Goal: Information Seeking & Learning: Learn about a topic

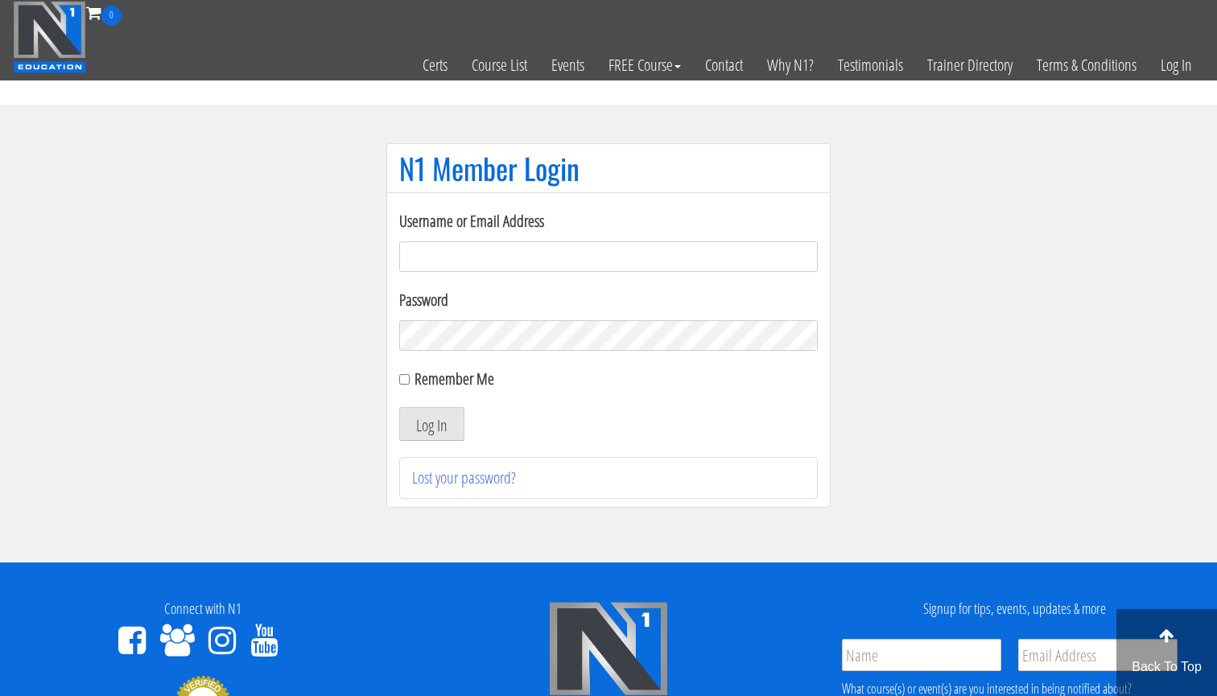
type input "andrebravostocker@gmail.com"
click at [431, 424] on button "Log In" at bounding box center [431, 424] width 65 height 34
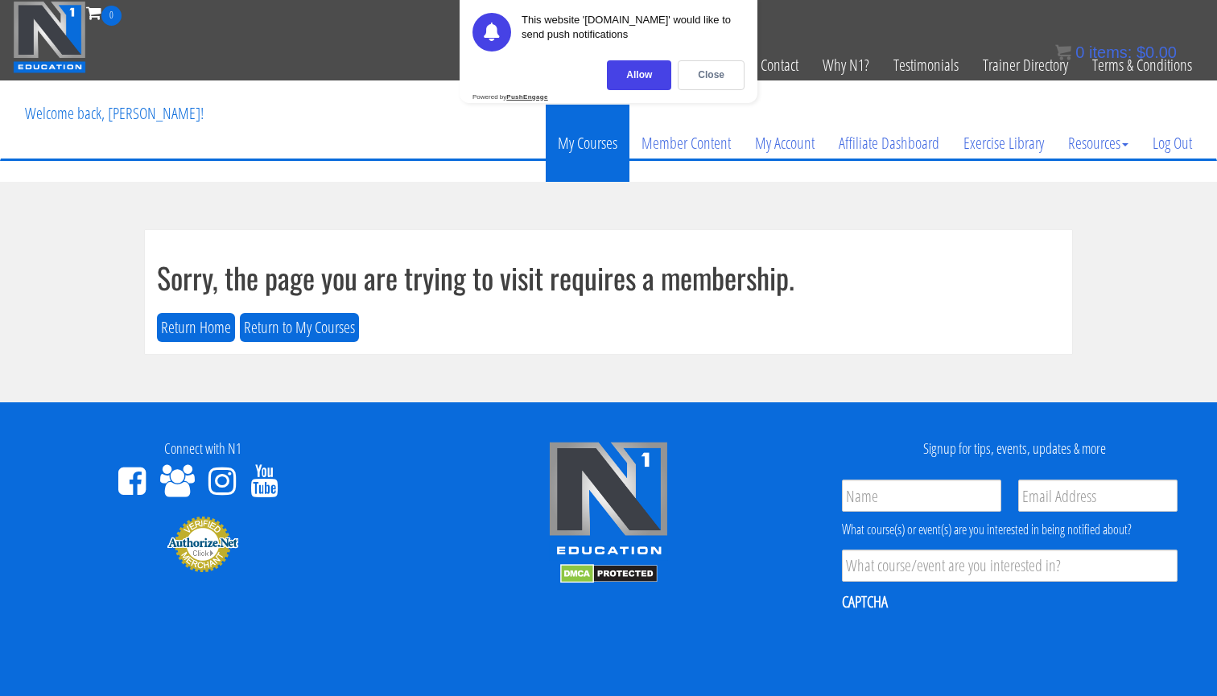
click at [591, 131] on link "My Courses" at bounding box center [588, 143] width 84 height 77
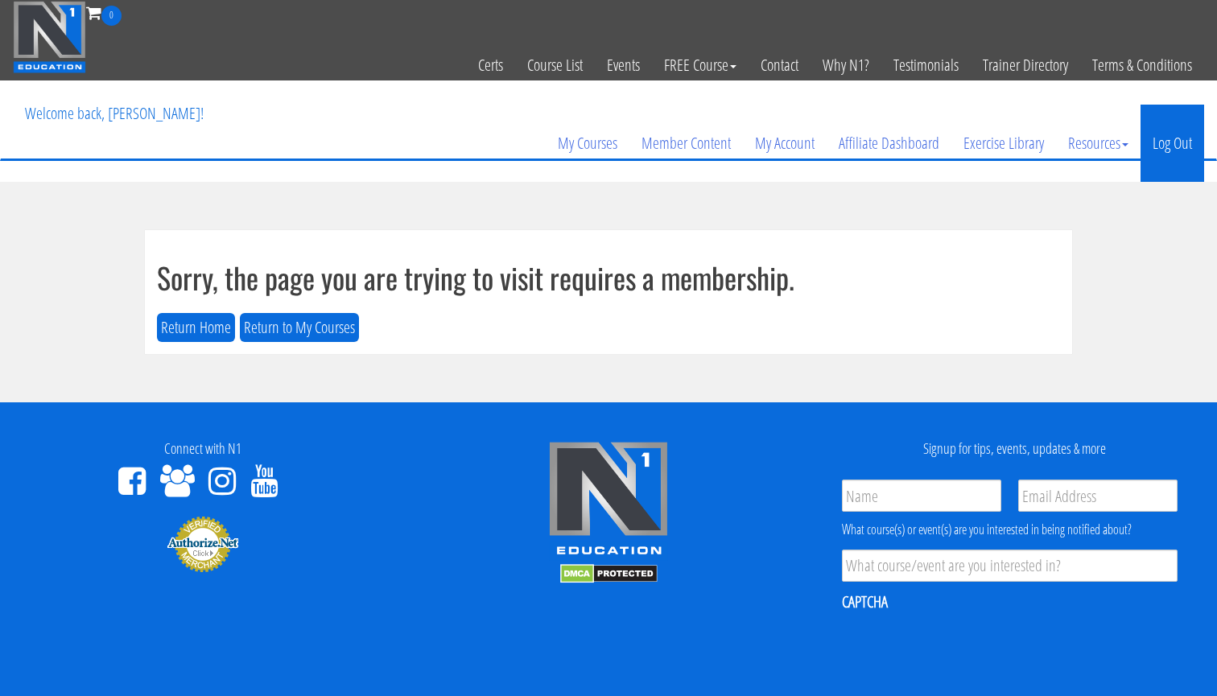
click at [1186, 145] on link "Log Out" at bounding box center [1172, 143] width 64 height 77
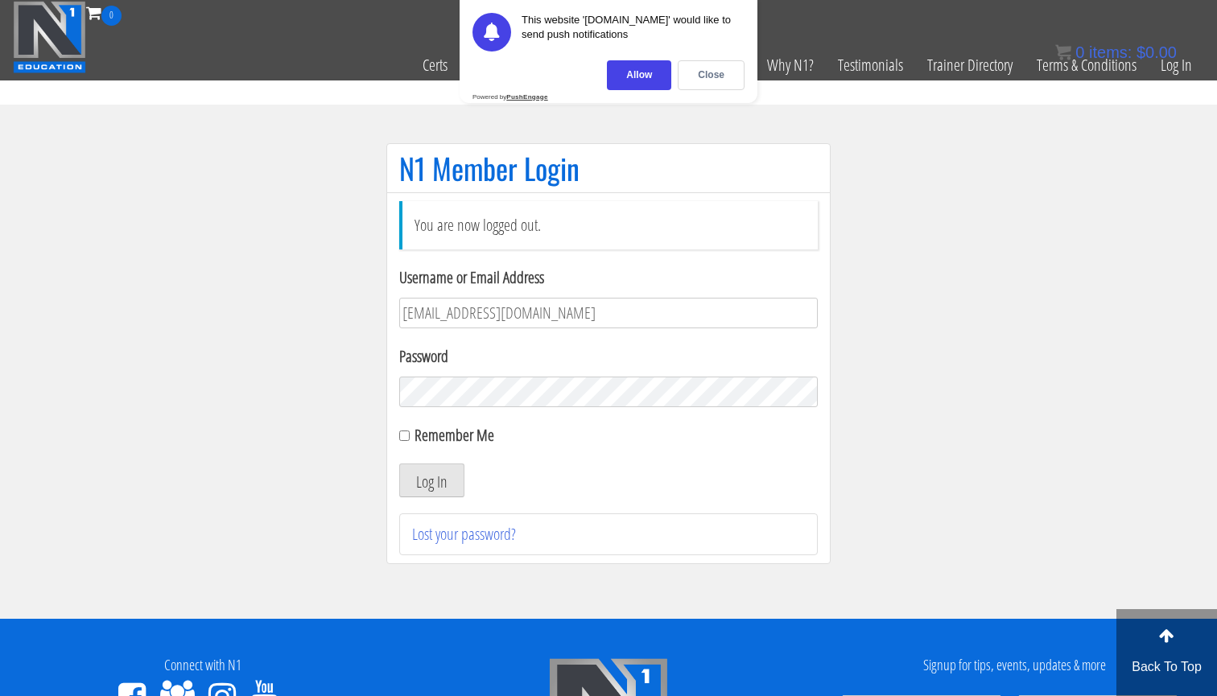
type input "academy@physica.cl"
click at [439, 480] on button "Log In" at bounding box center [431, 481] width 65 height 34
click at [699, 65] on div "Close" at bounding box center [711, 75] width 67 height 30
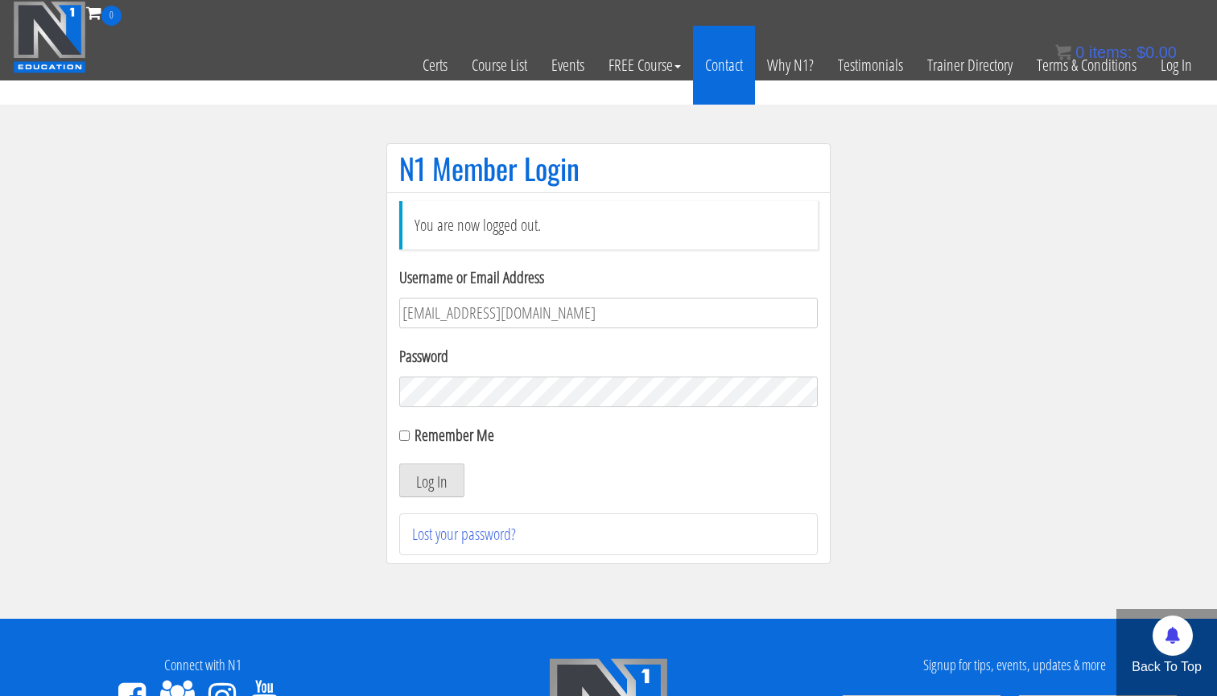
click at [704, 74] on link "Contact" at bounding box center [724, 65] width 62 height 79
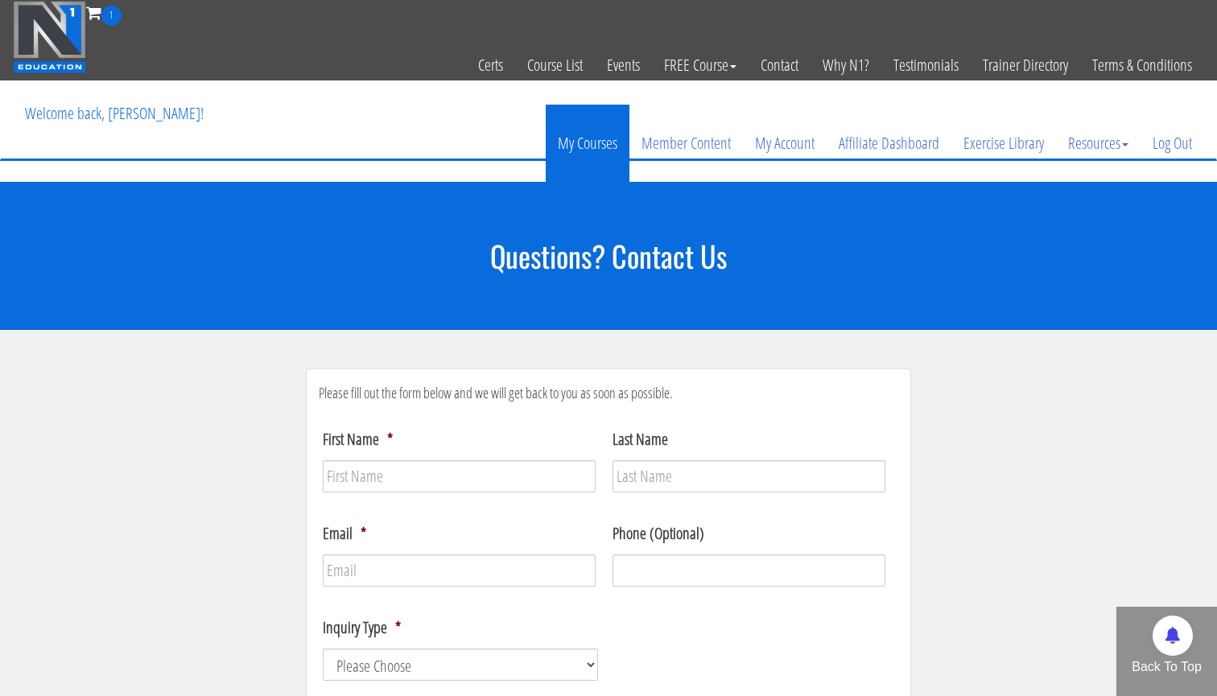
click at [584, 131] on link "My Courses" at bounding box center [588, 143] width 84 height 77
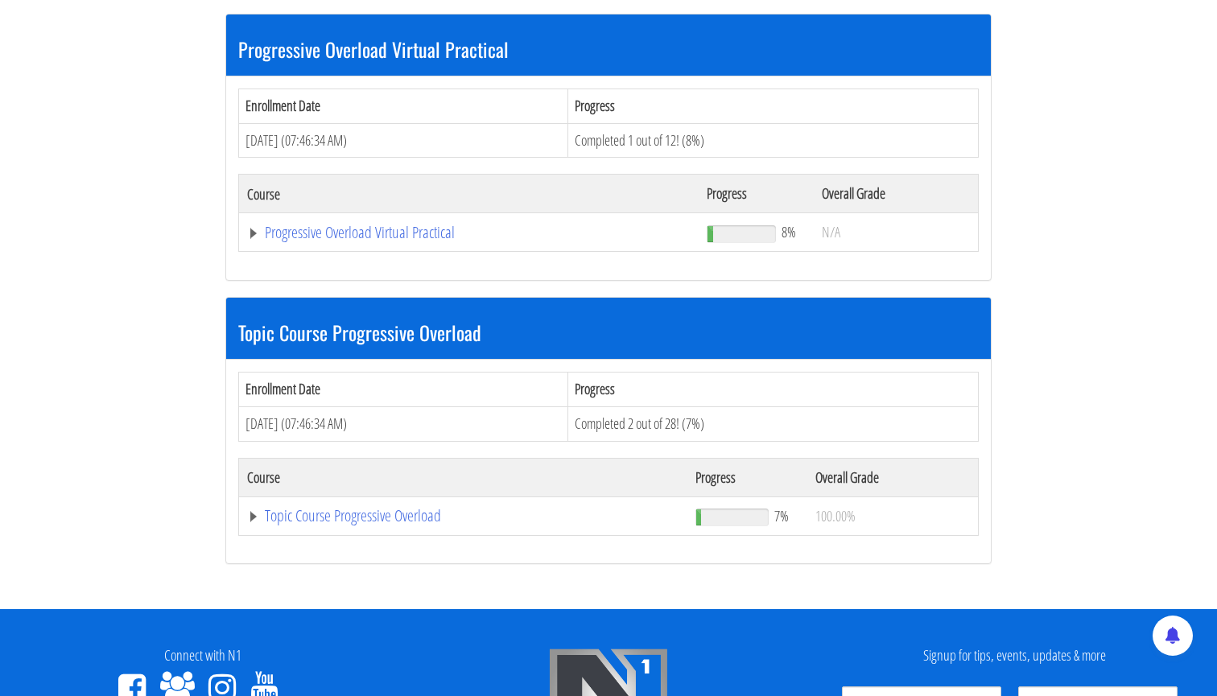
scroll to position [404, 0]
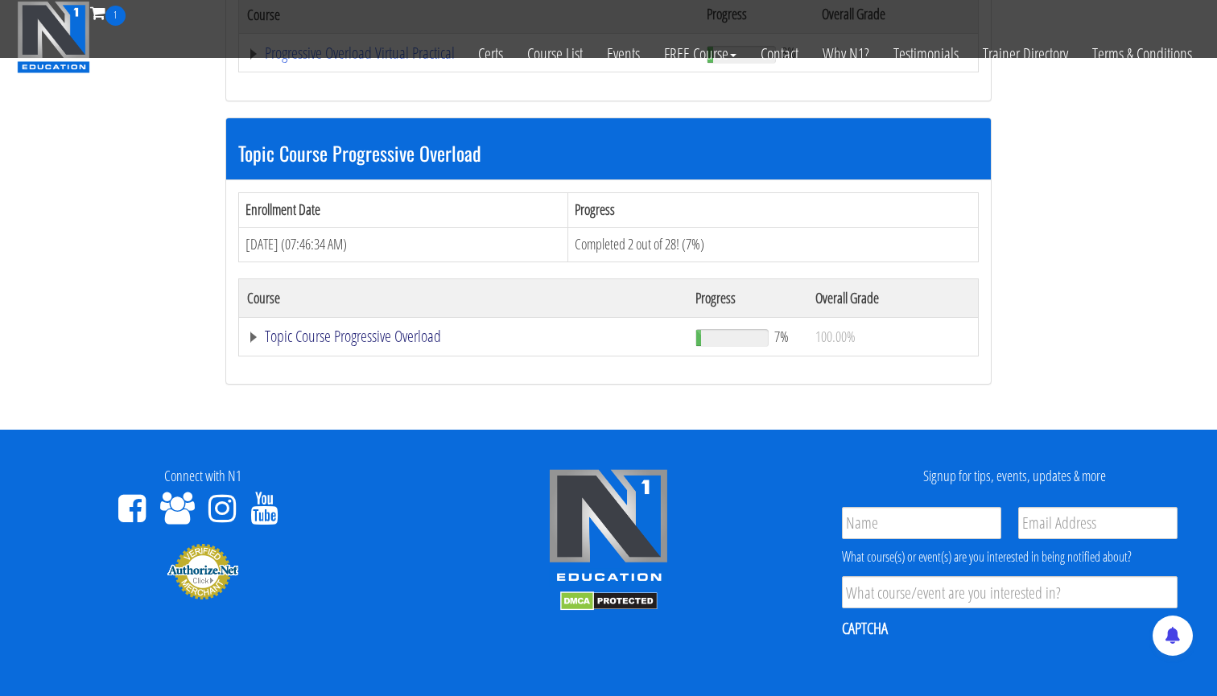
click at [405, 61] on link "Topic Course Progressive Overload" at bounding box center [468, 53] width 443 height 16
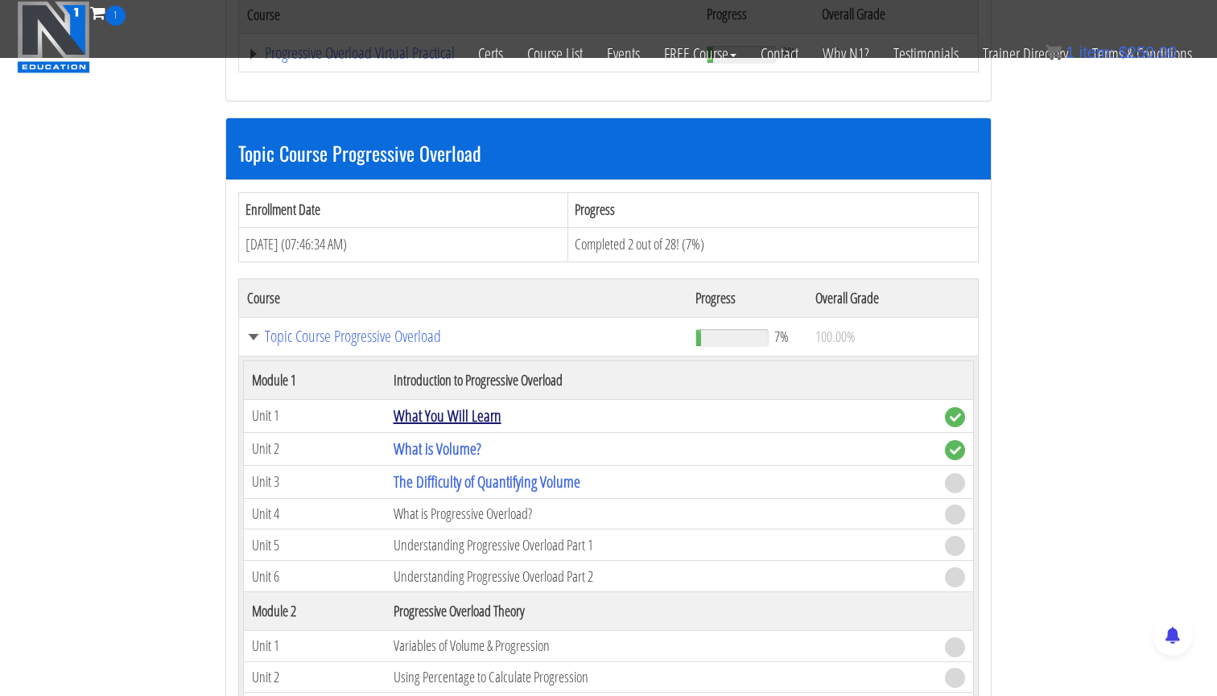
click at [441, 415] on link "What You Will Learn" at bounding box center [448, 416] width 108 height 22
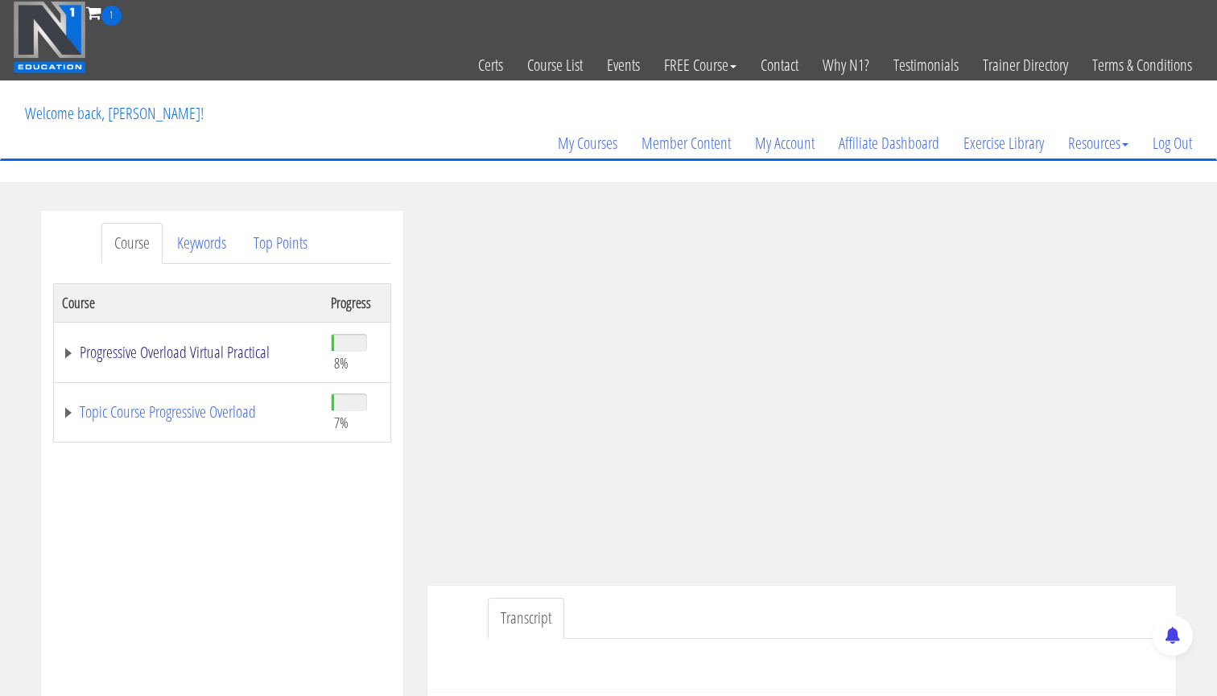
click at [68, 354] on link "Progressive Overload Virtual Practical" at bounding box center [188, 352] width 253 height 16
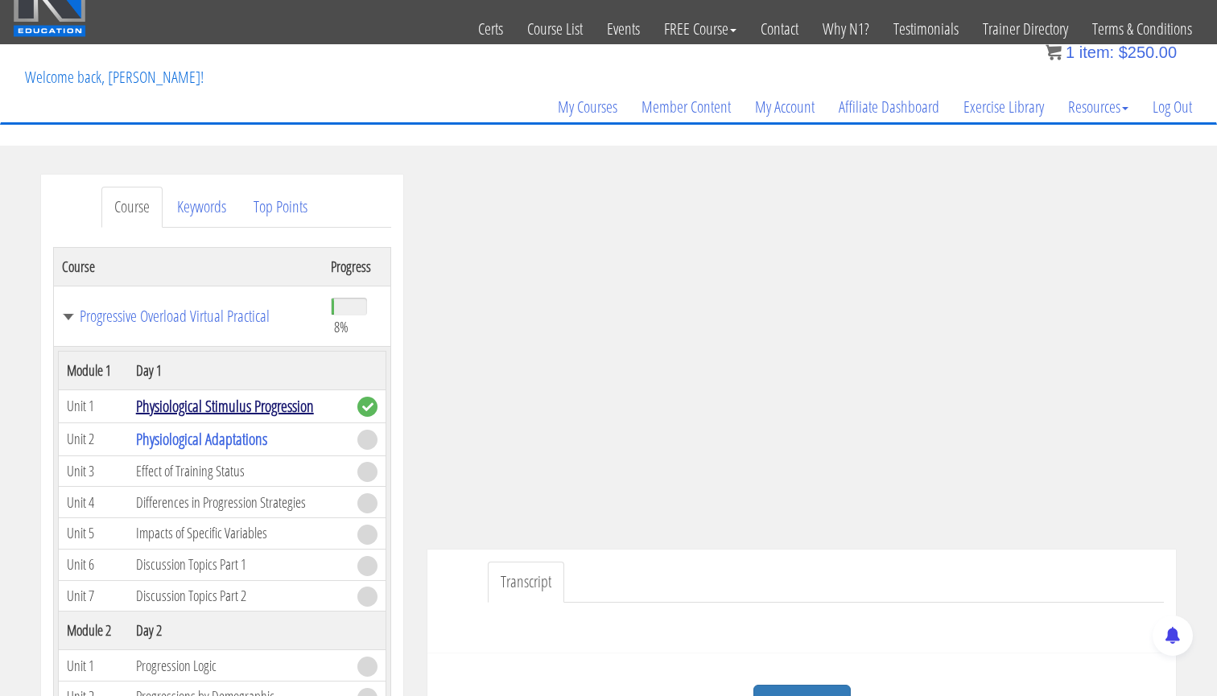
scroll to position [38, 0]
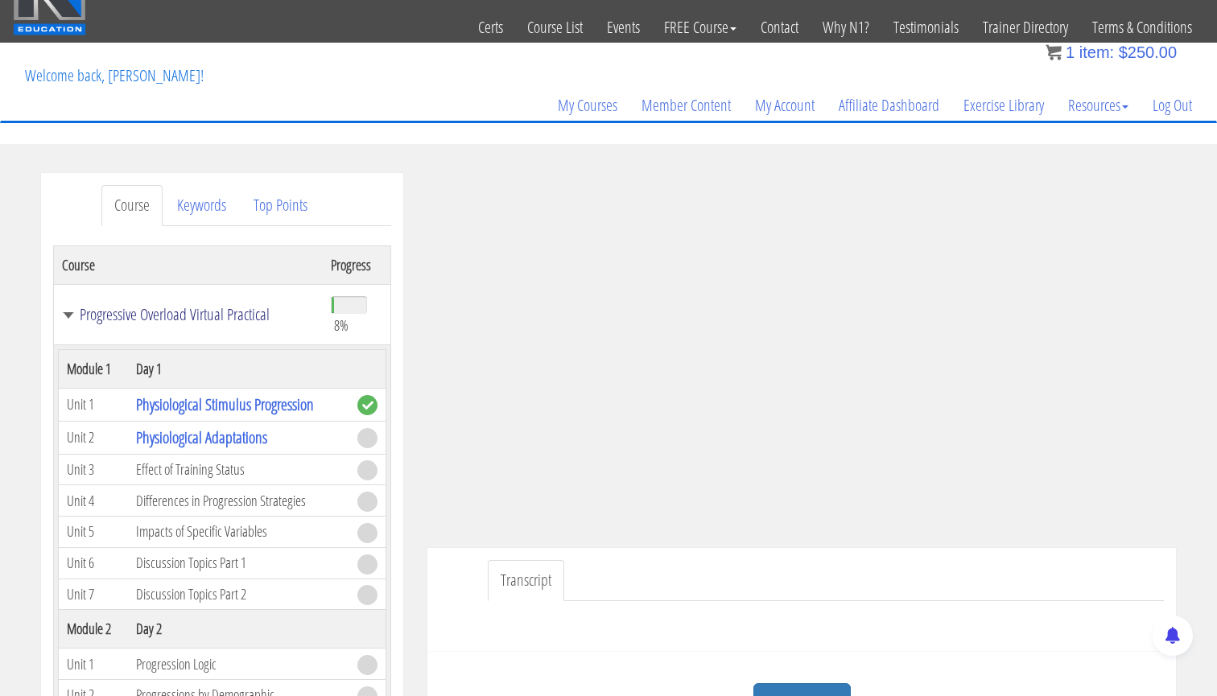
click at [68, 315] on link "Progressive Overload Virtual Practical" at bounding box center [188, 315] width 253 height 16
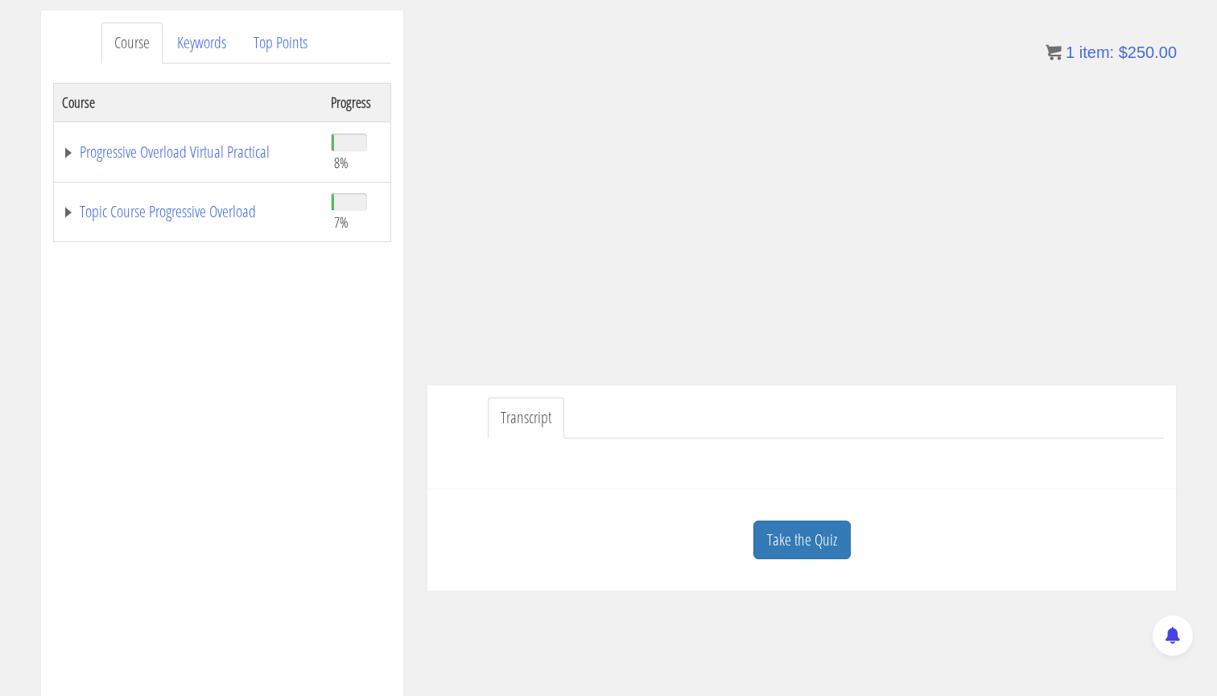
scroll to position [154, 0]
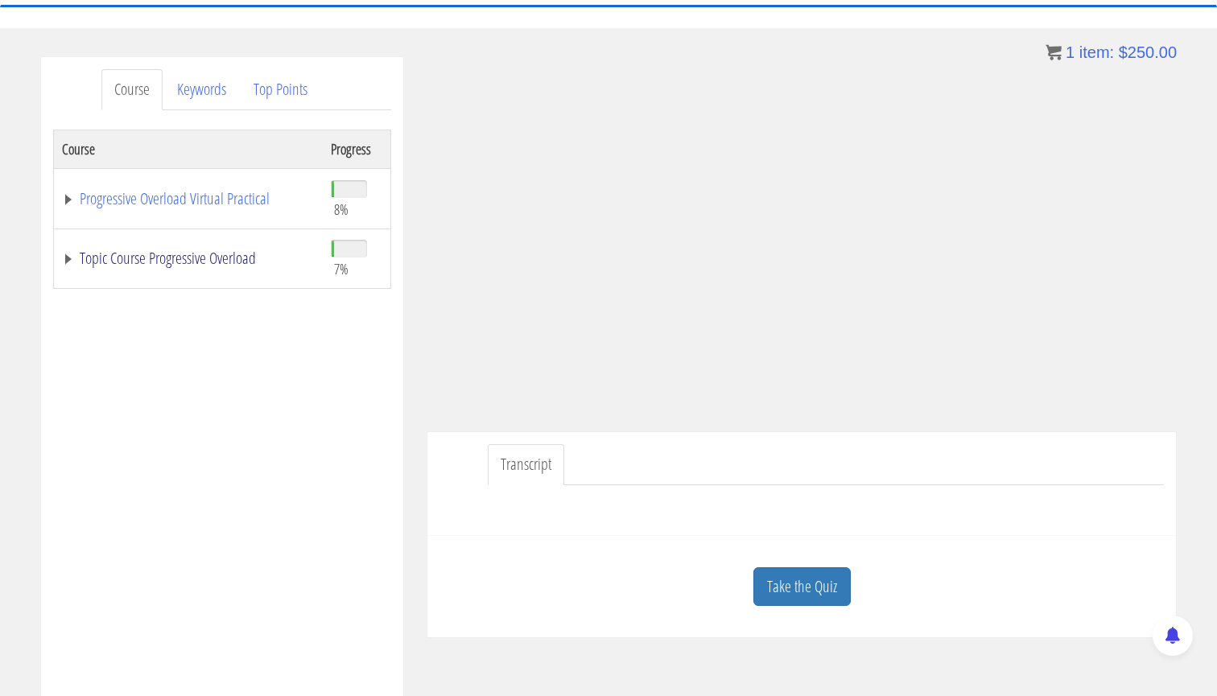
click at [70, 258] on link "Topic Course Progressive Overload" at bounding box center [188, 258] width 253 height 16
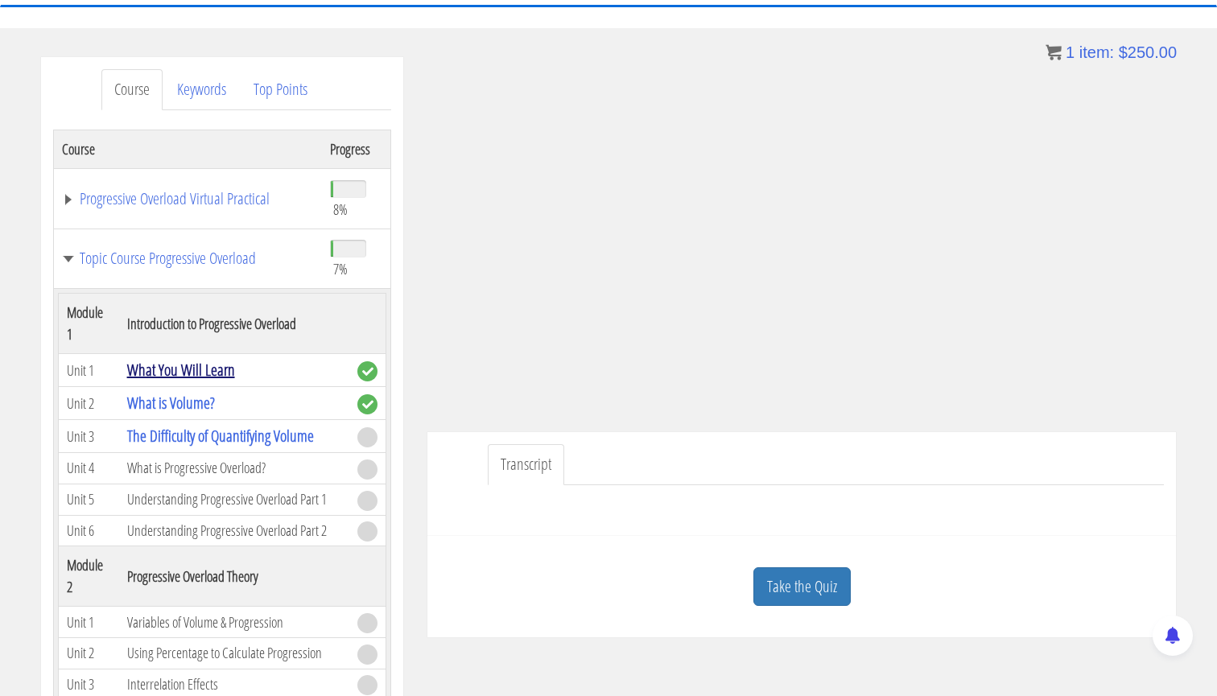
click at [169, 377] on link "What You Will Learn" at bounding box center [181, 370] width 108 height 22
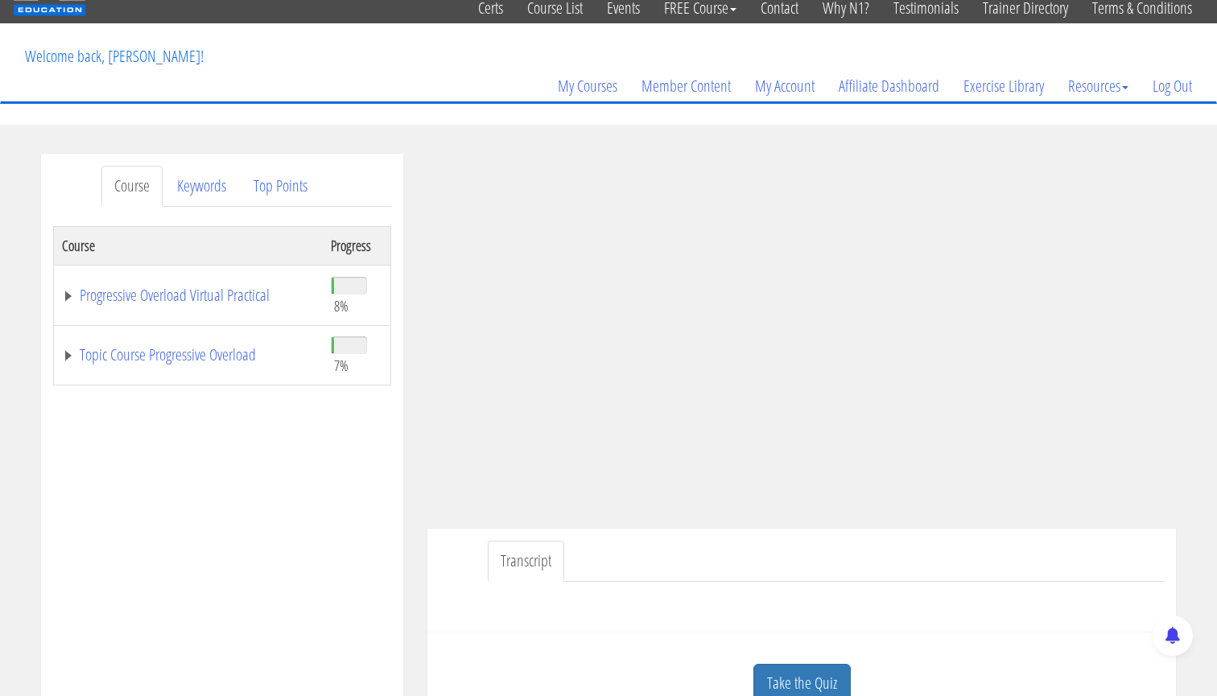
scroll to position [66, 0]
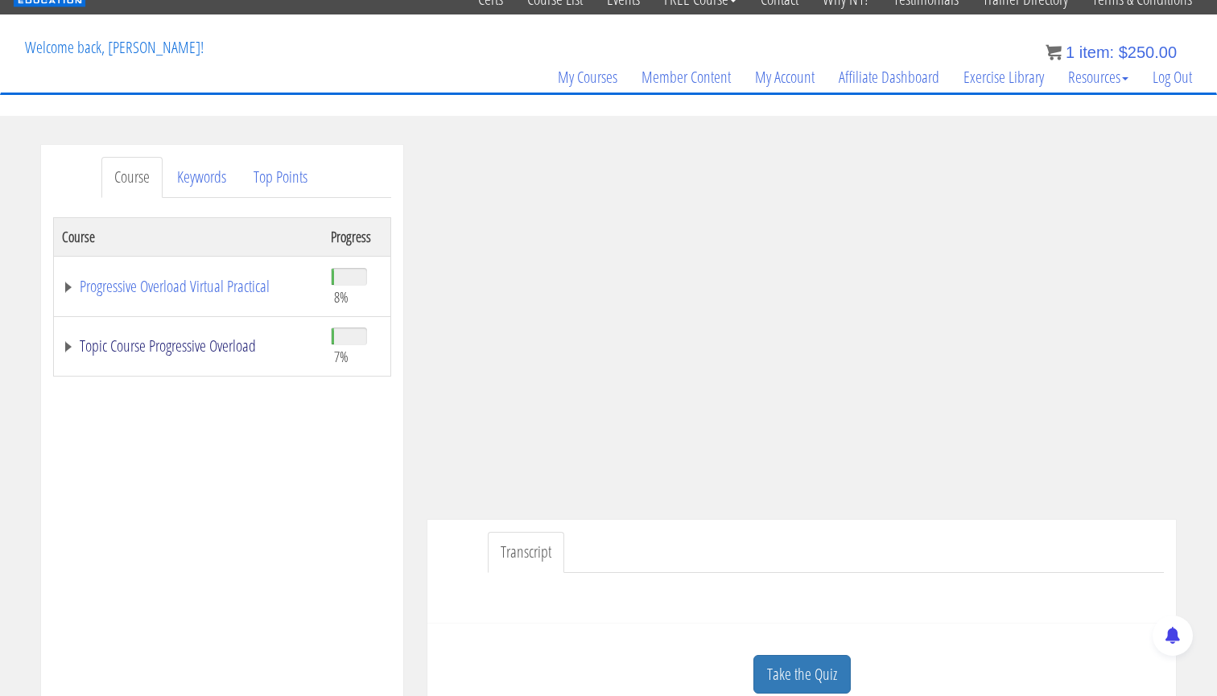
click at [68, 349] on link "Topic Course Progressive Overload" at bounding box center [188, 346] width 253 height 16
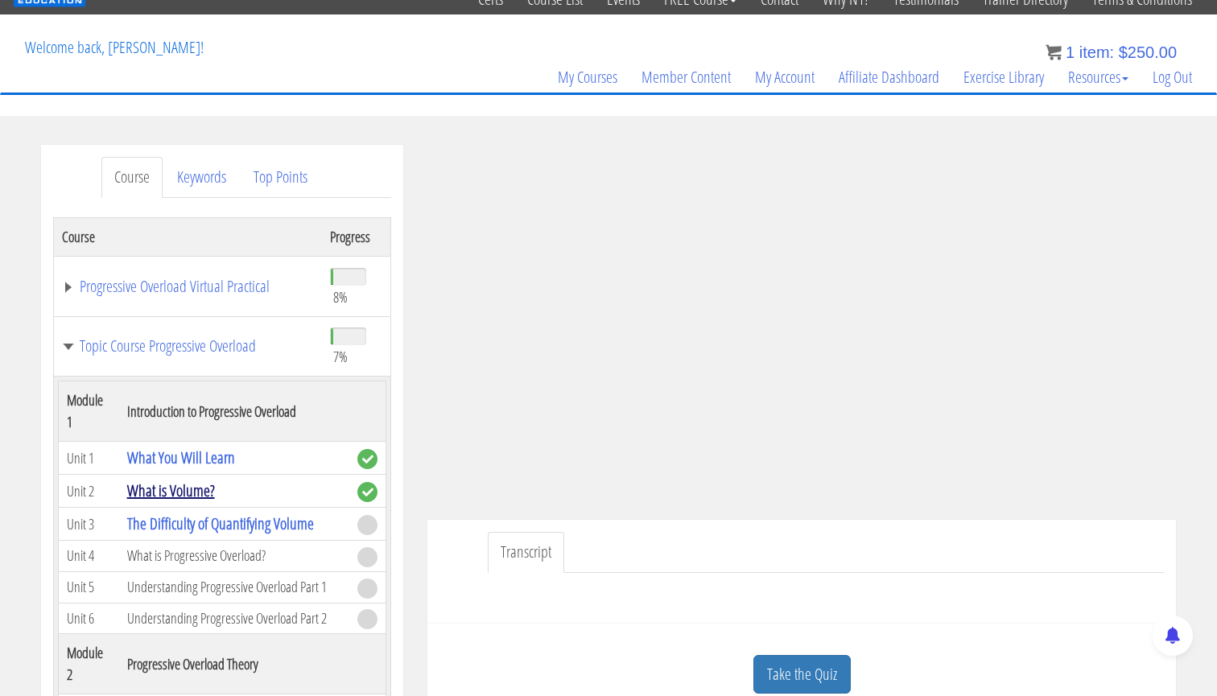
click at [188, 493] on link "What is Volume?" at bounding box center [171, 491] width 88 height 22
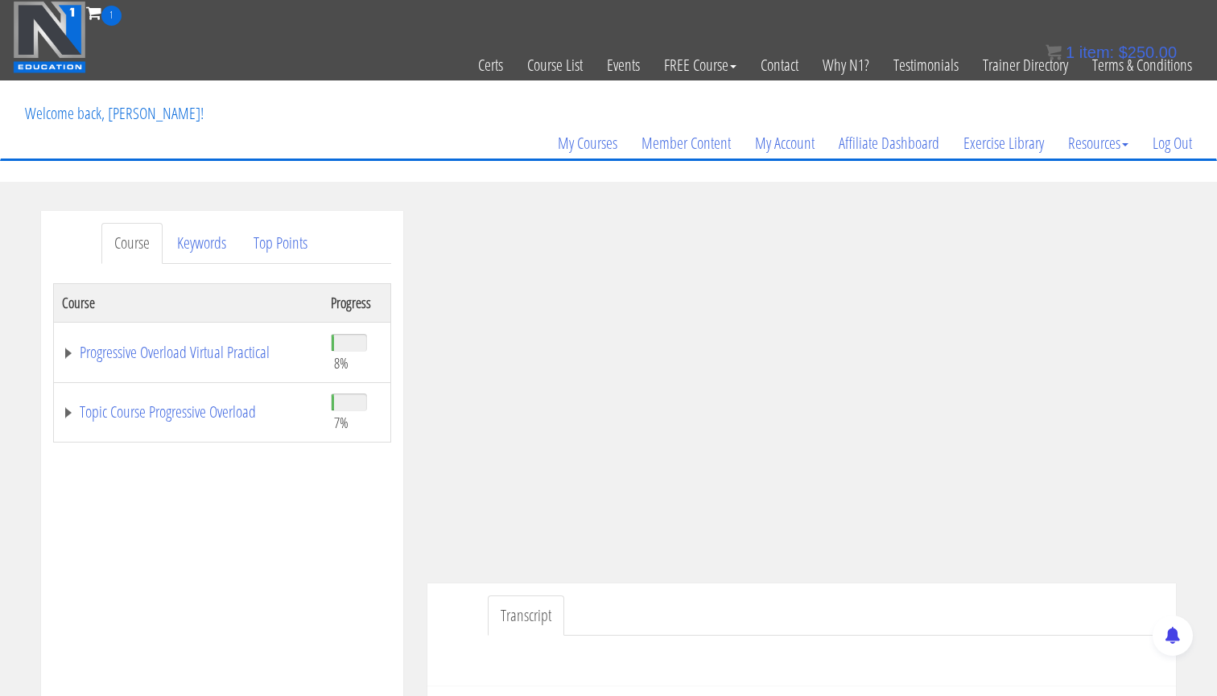
click at [55, 406] on td "Topic Course Progressive Overload" at bounding box center [188, 412] width 269 height 60
click at [64, 410] on link "Topic Course Progressive Overload" at bounding box center [188, 412] width 253 height 16
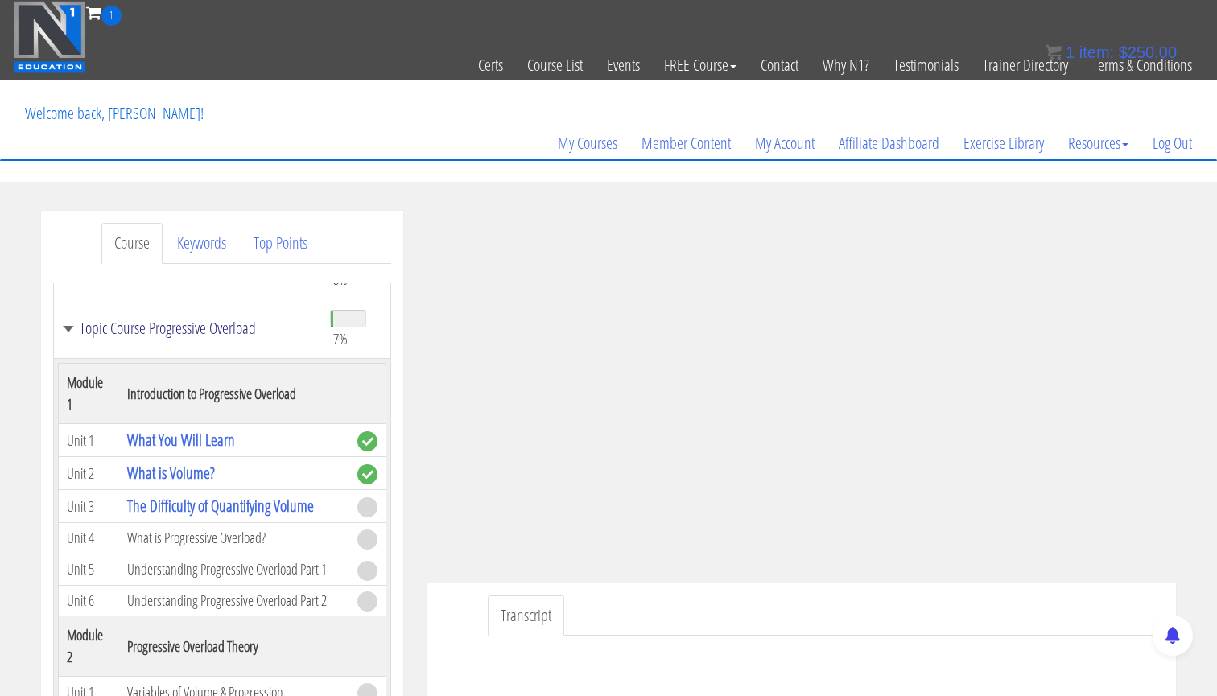
scroll to position [171, 0]
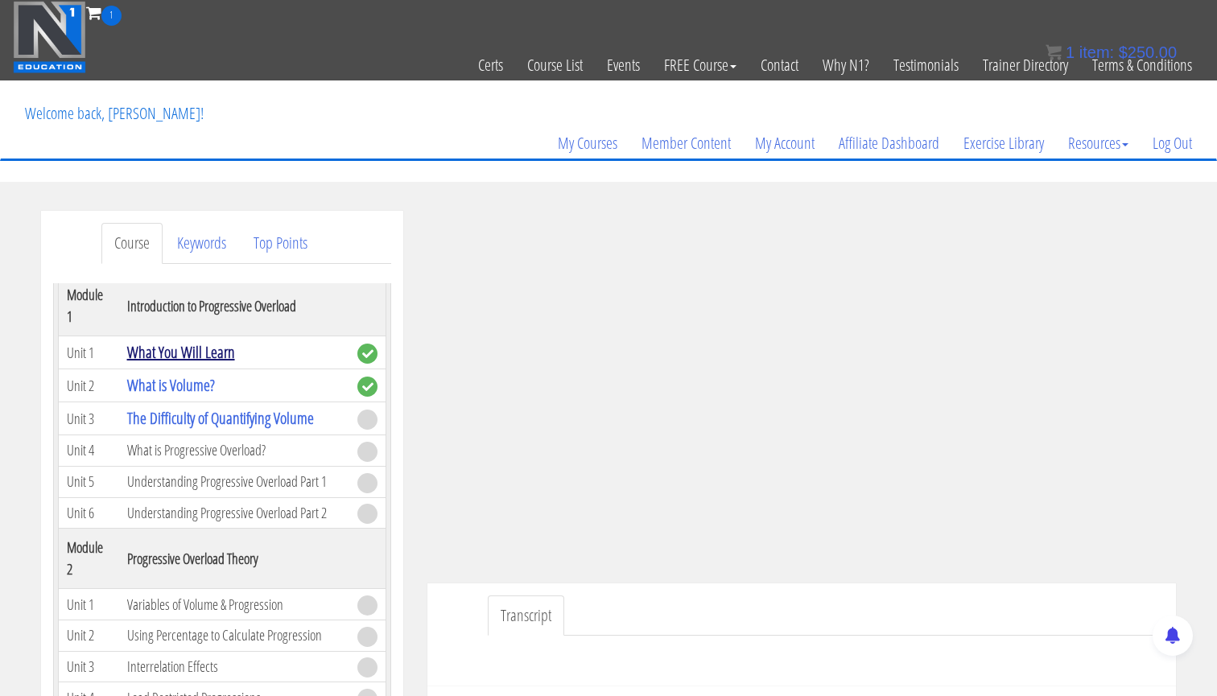
click at [159, 358] on link "What You Will Learn" at bounding box center [181, 352] width 108 height 22
